Goal: Transaction & Acquisition: Subscribe to service/newsletter

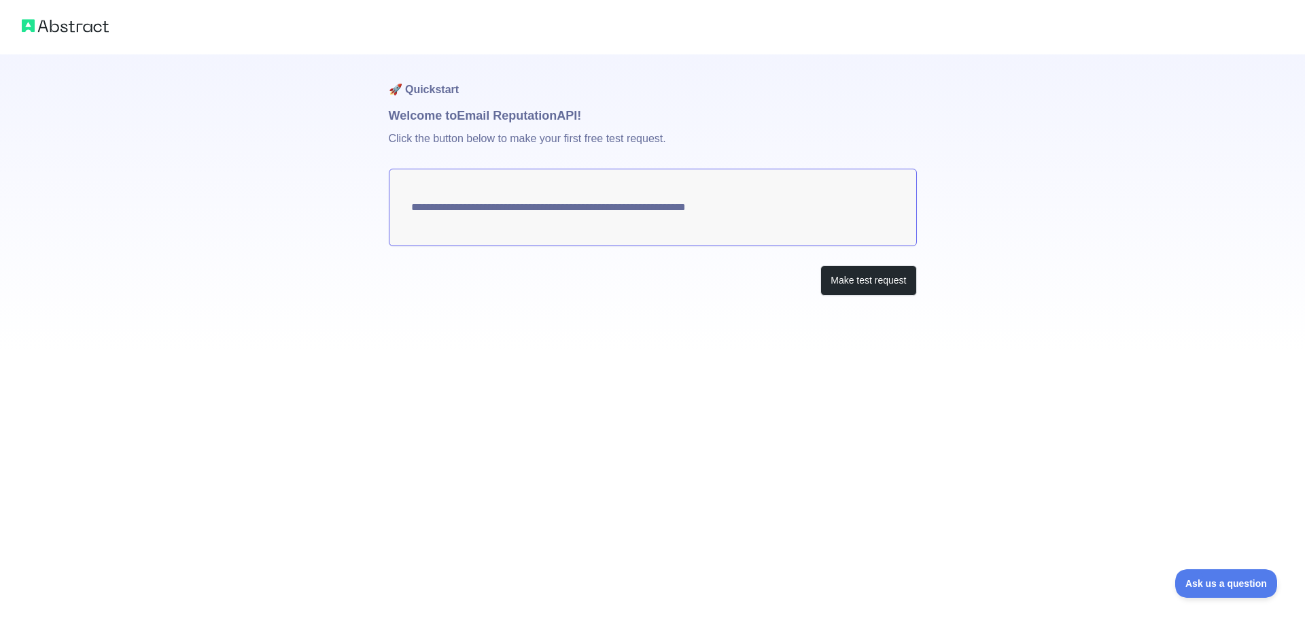
click at [660, 202] on textarea "**********" at bounding box center [653, 207] width 528 height 77
click at [860, 275] on button "Make test request" at bounding box center [868, 280] width 96 height 31
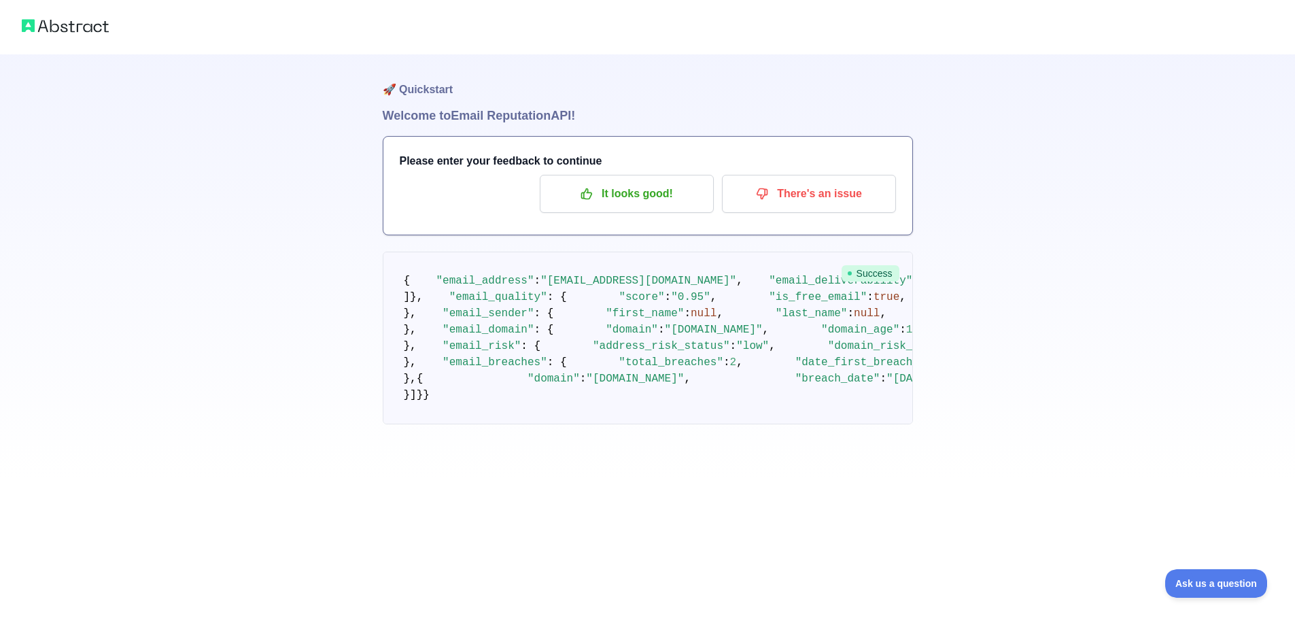
scroll to position [748, 0]
click at [1015, 231] on div "🚀 Quickstart Welcome to Email Reputation API! Please enter your feedback to con…" at bounding box center [647, 239] width 1295 height 478
click at [867, 264] on div "Success { "email_address" : "[EMAIL_ADDRESS][DOMAIN_NAME]" , "email_deliverabil…" at bounding box center [648, 337] width 530 height 173
click at [671, 294] on pre "{ "email_address" : "[EMAIL_ADDRESS][DOMAIN_NAME]" , "email_deliverability" : {…" at bounding box center [648, 337] width 530 height 173
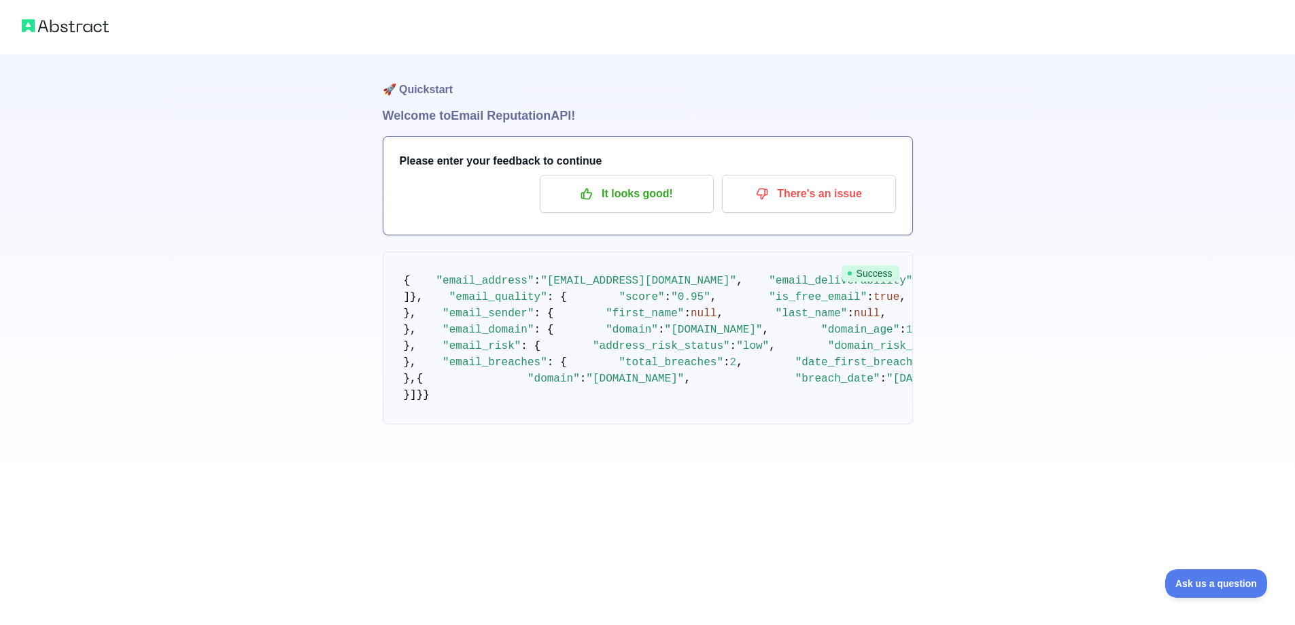
scroll to position [800, 0]
click at [1225, 578] on span "Ask us a question" at bounding box center [1209, 581] width 102 height 10
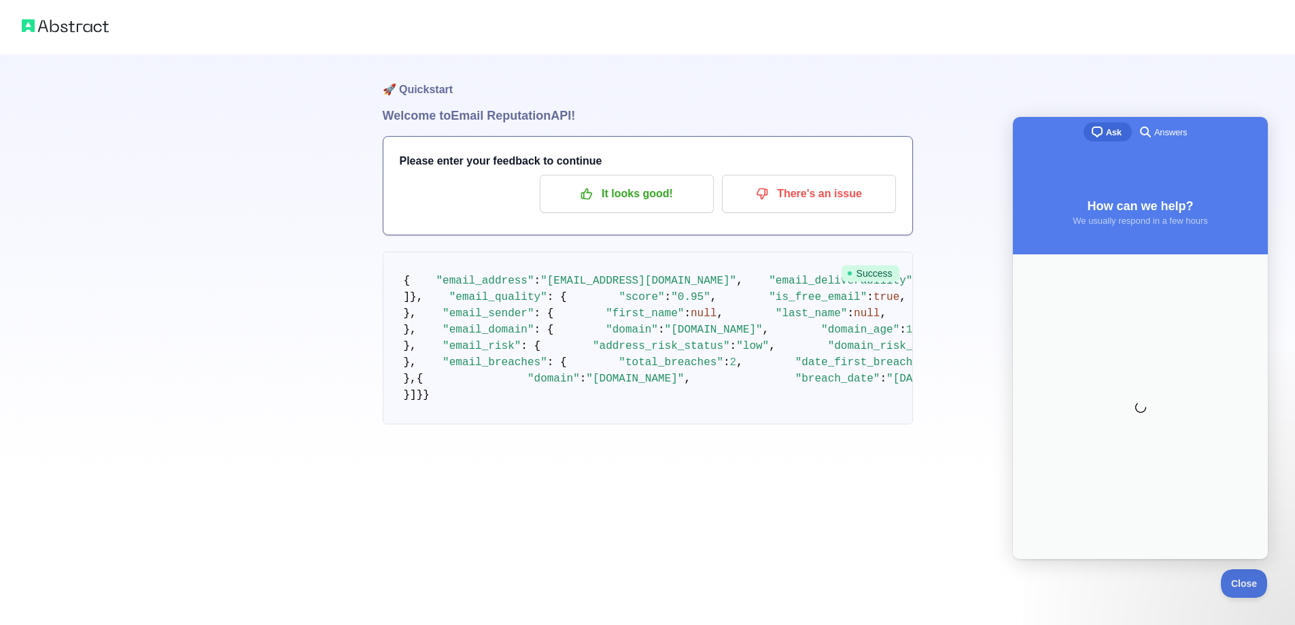
scroll to position [0, 0]
click at [1032, 71] on div "🚀 Quickstart Welcome to Email Reputation API! Please enter your feedback to con…" at bounding box center [647, 239] width 1295 height 478
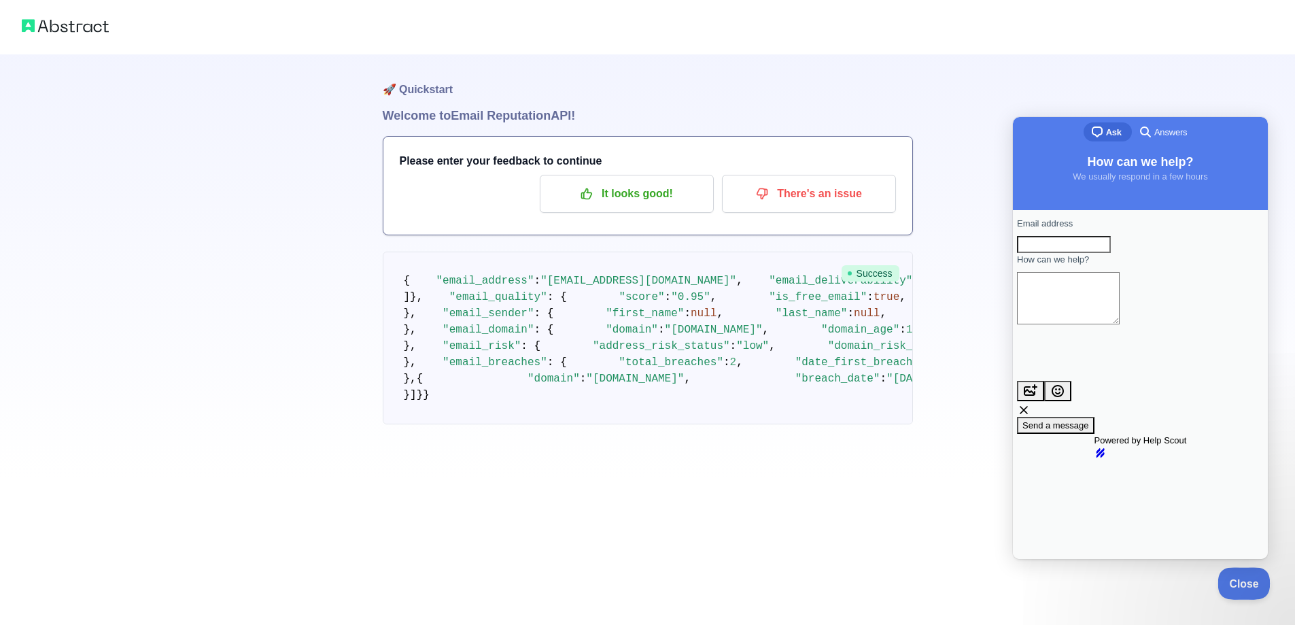
click at [1253, 590] on button "Close" at bounding box center [1240, 581] width 46 height 29
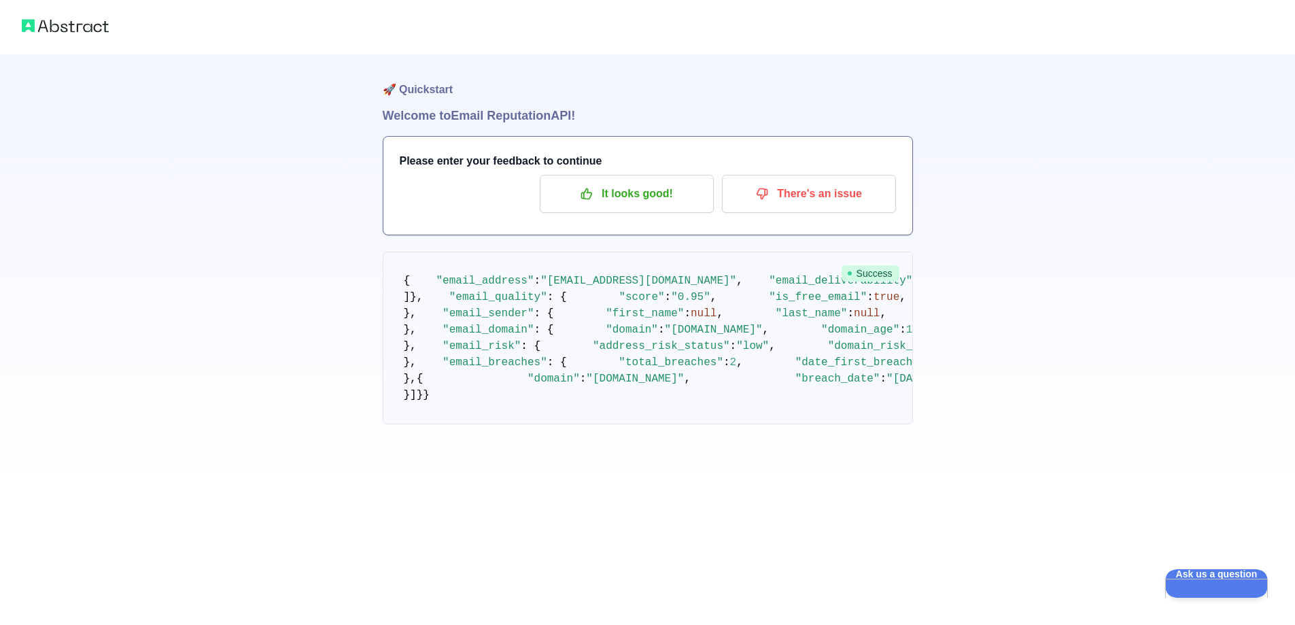
click at [73, 29] on img at bounding box center [65, 25] width 87 height 19
click at [647, 193] on p "It looks good!" at bounding box center [627, 193] width 154 height 23
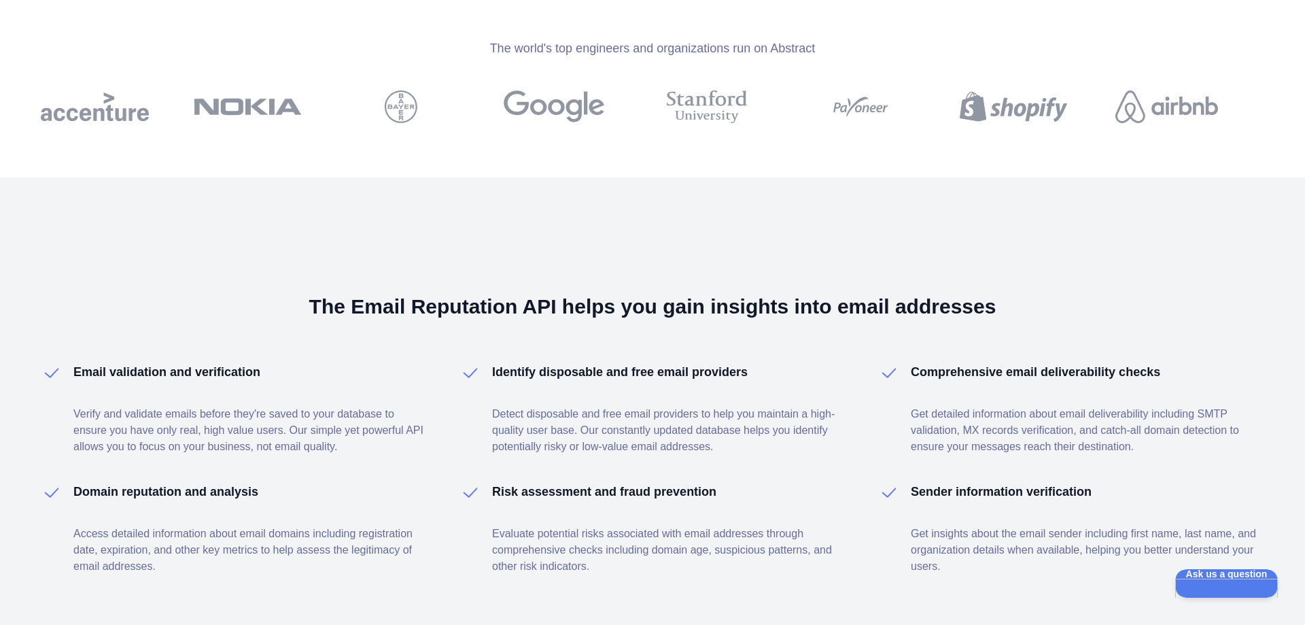
scroll to position [1835, 0]
